Goal: Task Accomplishment & Management: Use online tool/utility

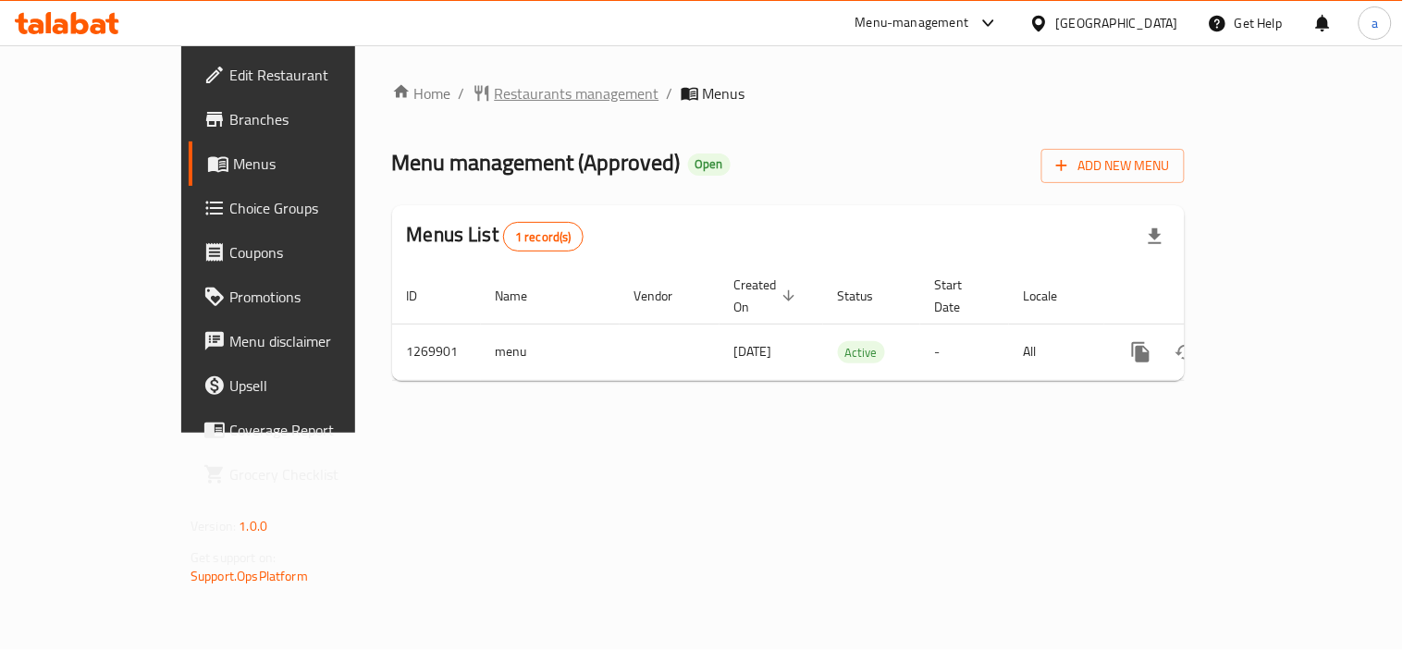
click at [495, 91] on span "Restaurants management" at bounding box center [577, 93] width 165 height 22
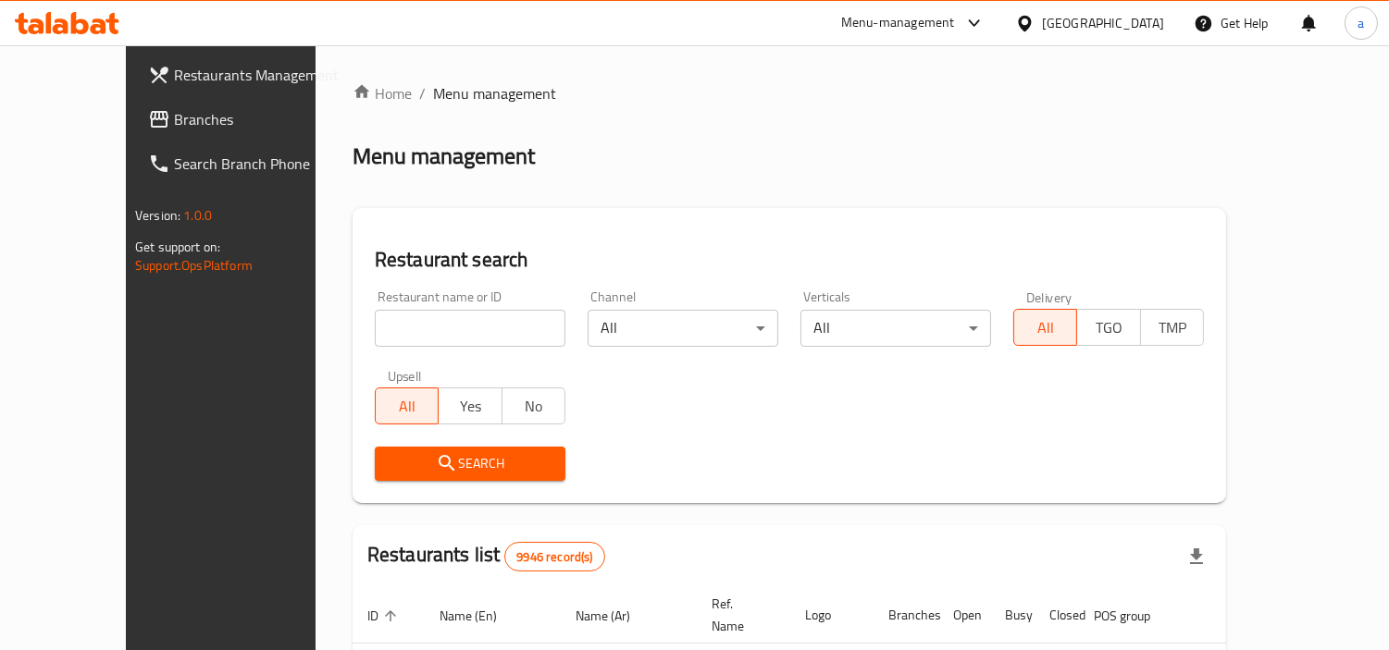
click at [420, 329] on input "search" at bounding box center [470, 328] width 191 height 37
paste input "688863"
type input "688863"
click button "Search" at bounding box center [470, 464] width 191 height 34
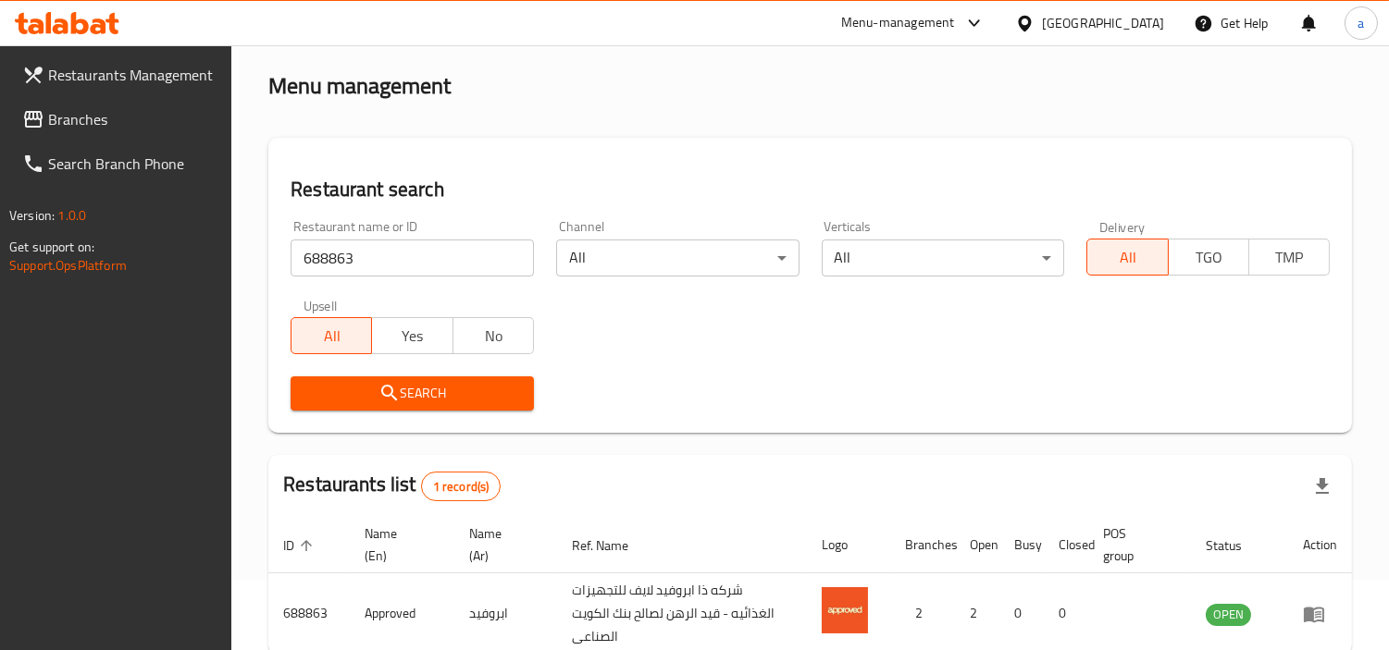
scroll to position [103, 0]
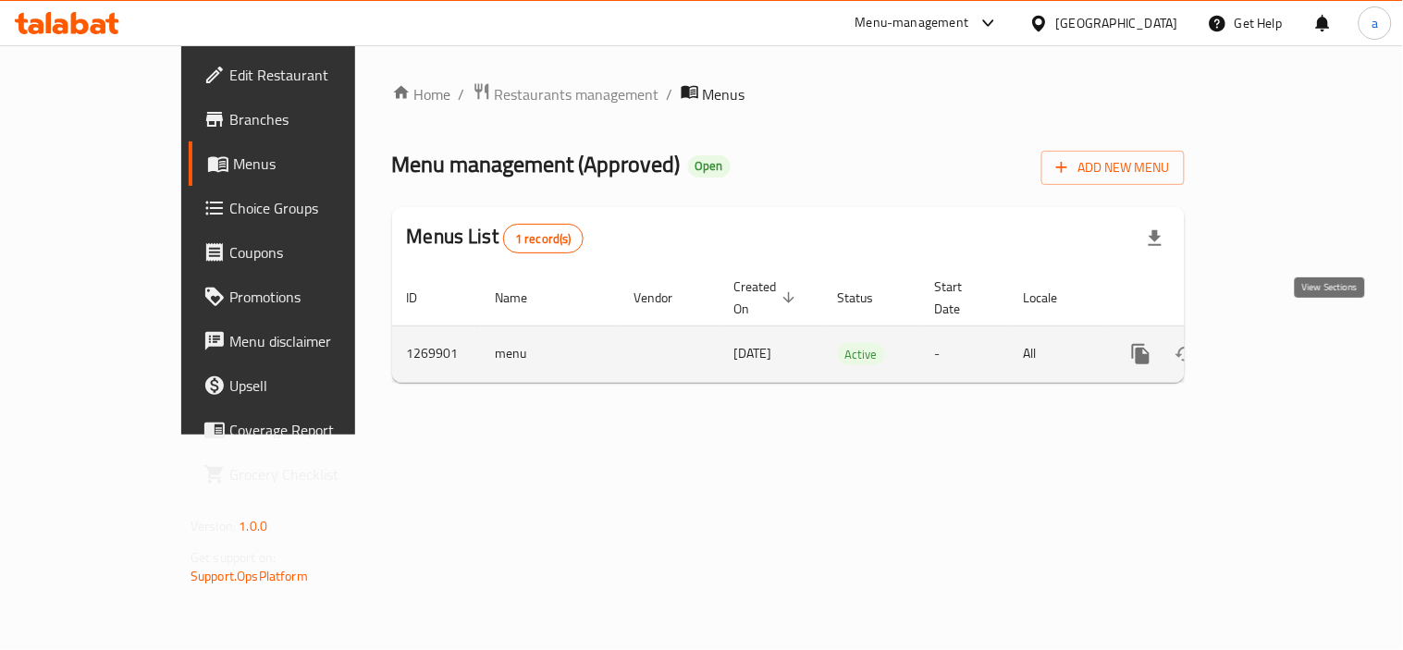
click at [1283, 346] on icon "enhanced table" at bounding box center [1275, 354] width 17 height 17
